Goal: Register for event/course

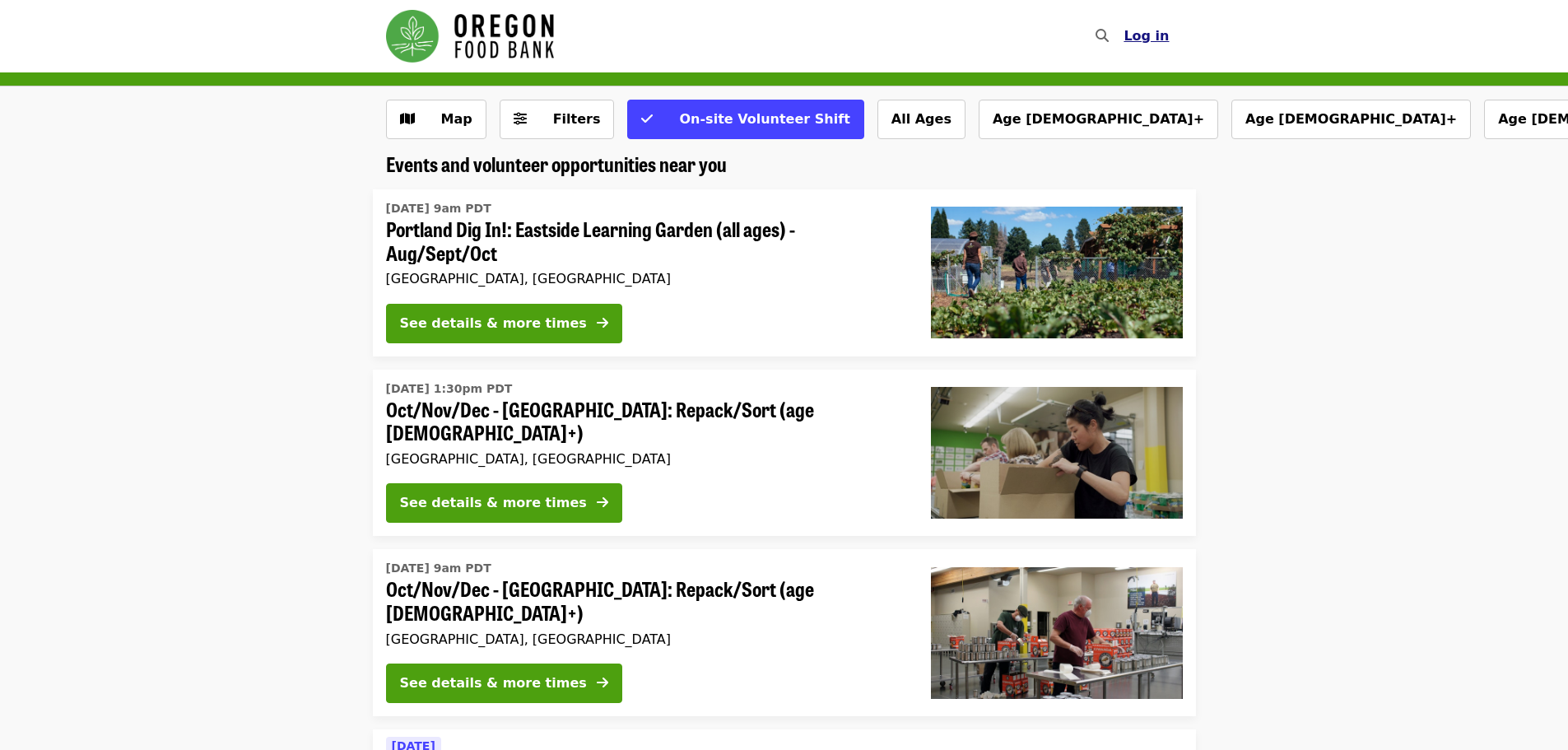
click at [1151, 33] on span "Log in" at bounding box center [1146, 35] width 45 height 16
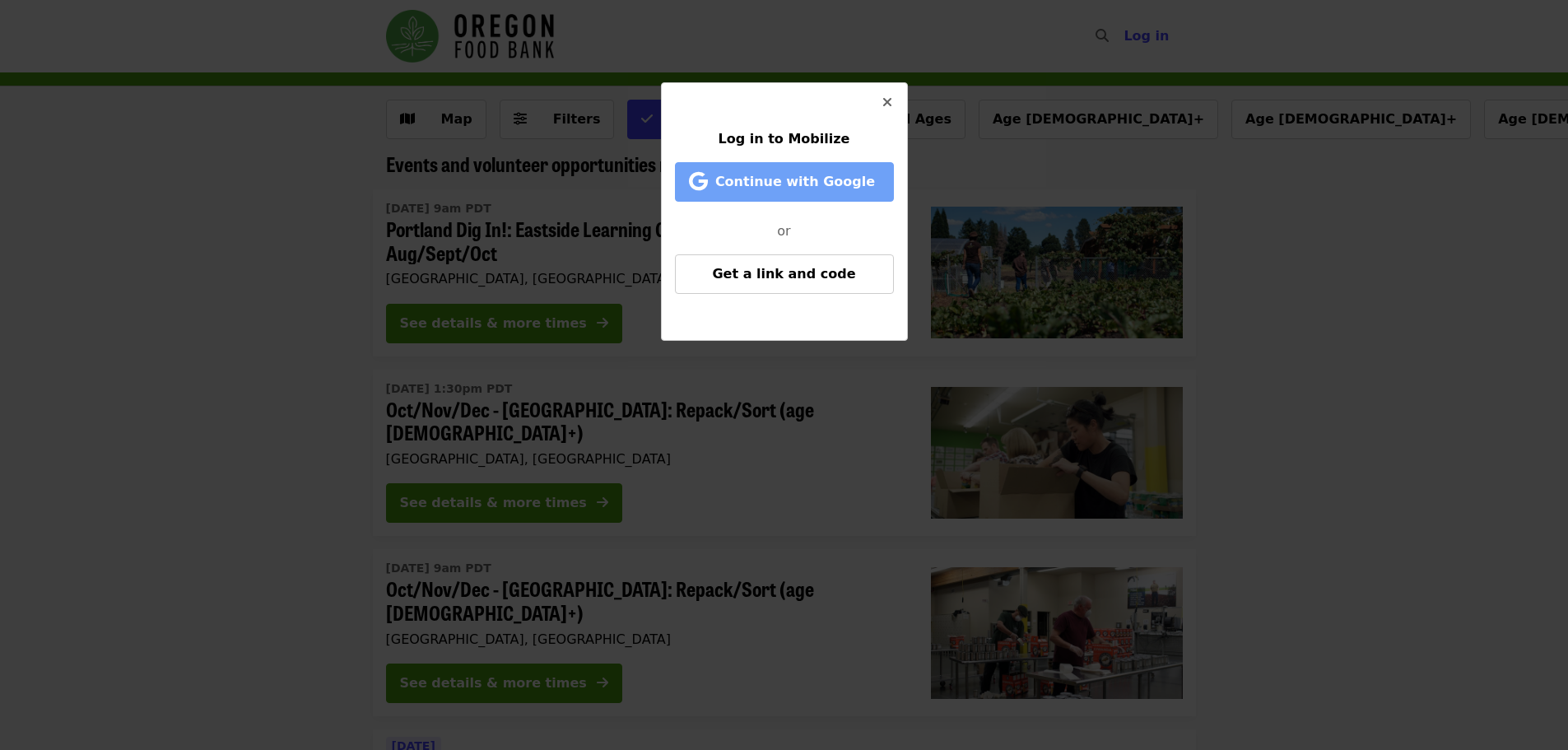
click at [770, 181] on span "Continue with Google" at bounding box center [794, 181] width 160 height 16
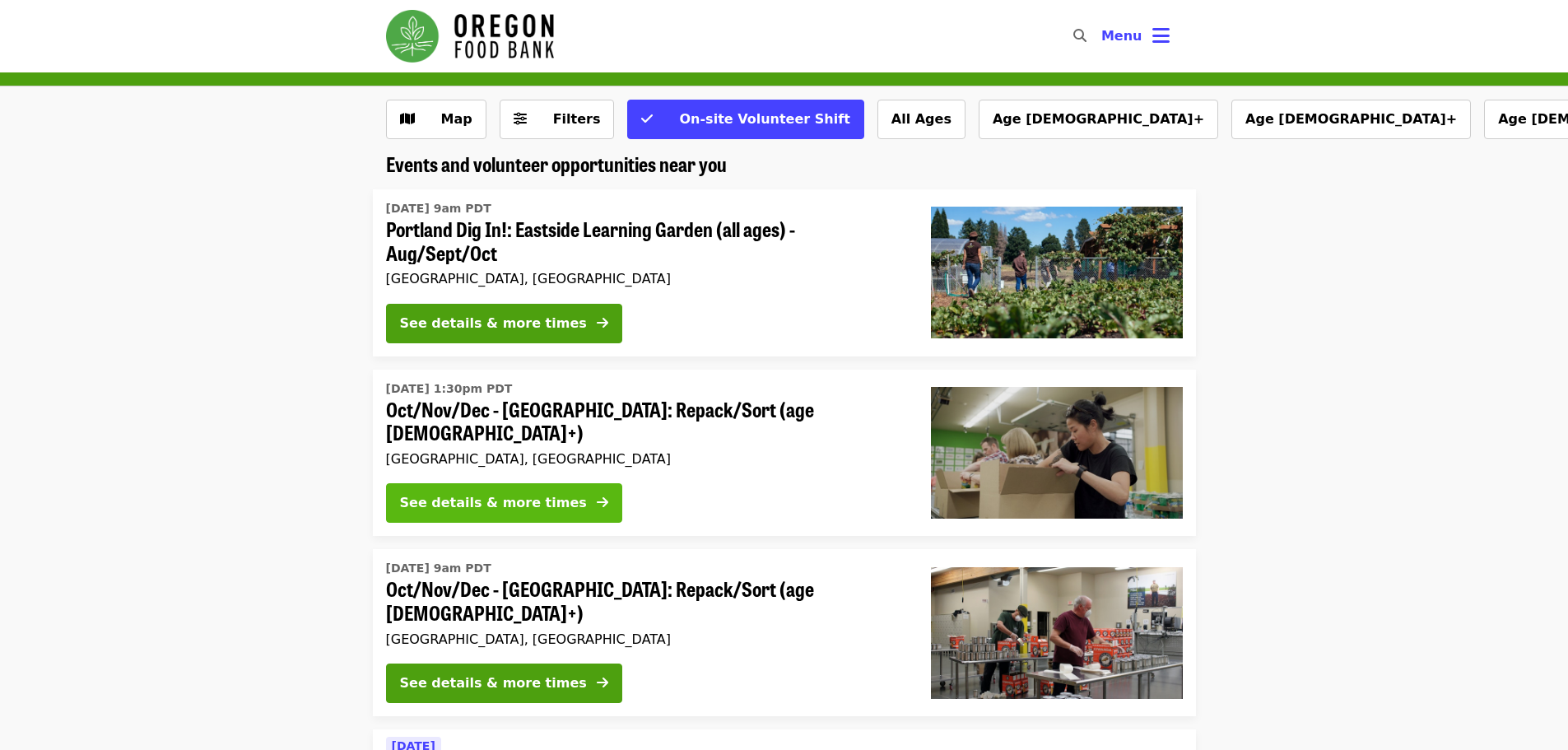
click at [425, 495] on div "See details & more times" at bounding box center [494, 503] width 187 height 20
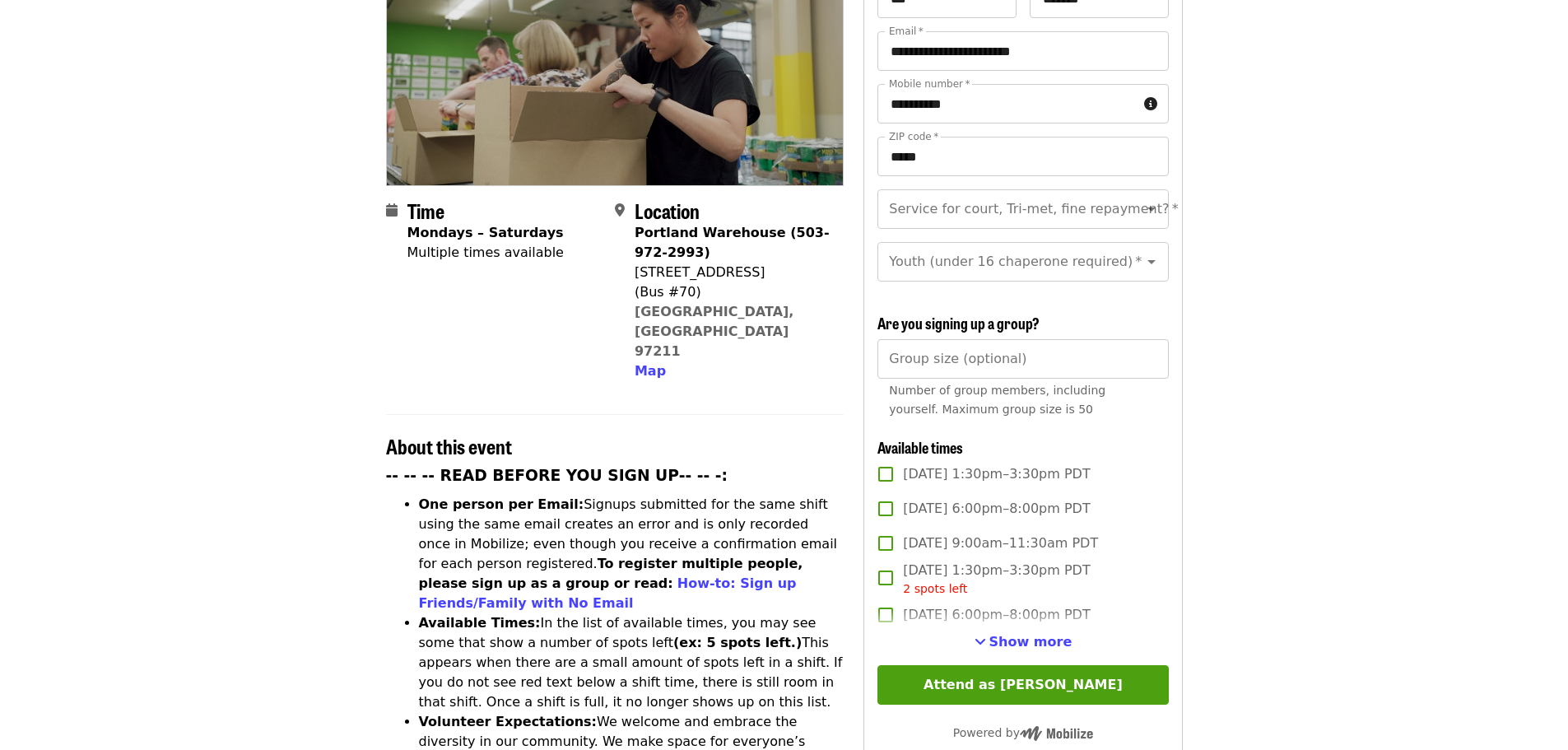
scroll to position [247, 0]
